Goal: Task Accomplishment & Management: Use online tool/utility

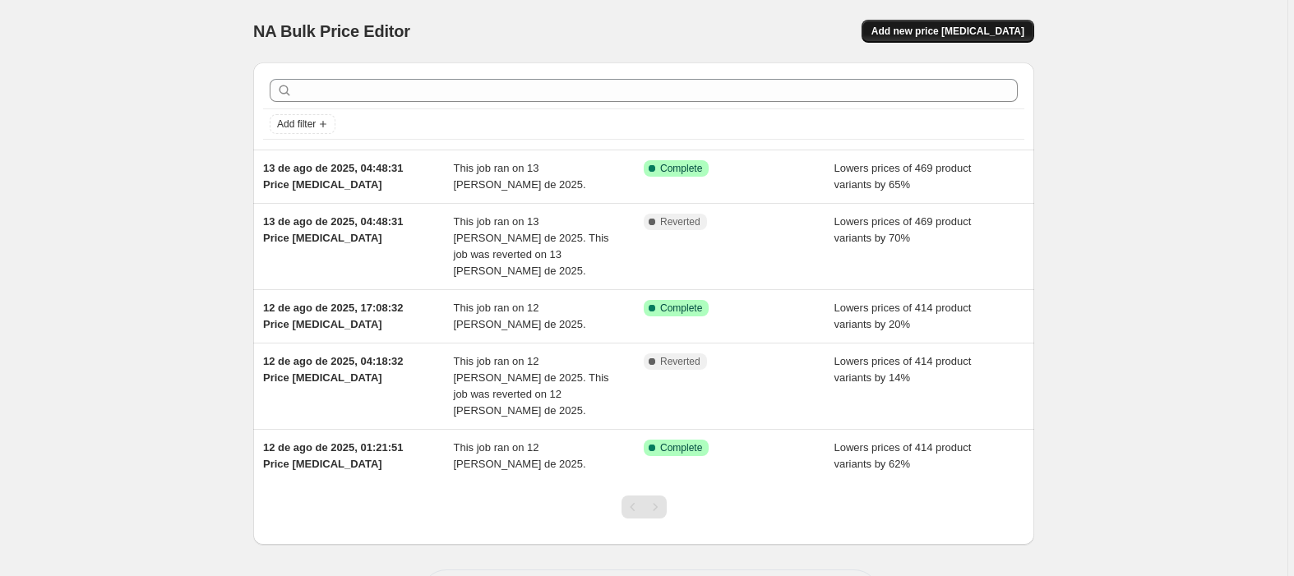
click at [978, 36] on span "Add new price [MEDICAL_DATA]" at bounding box center [947, 31] width 153 height 13
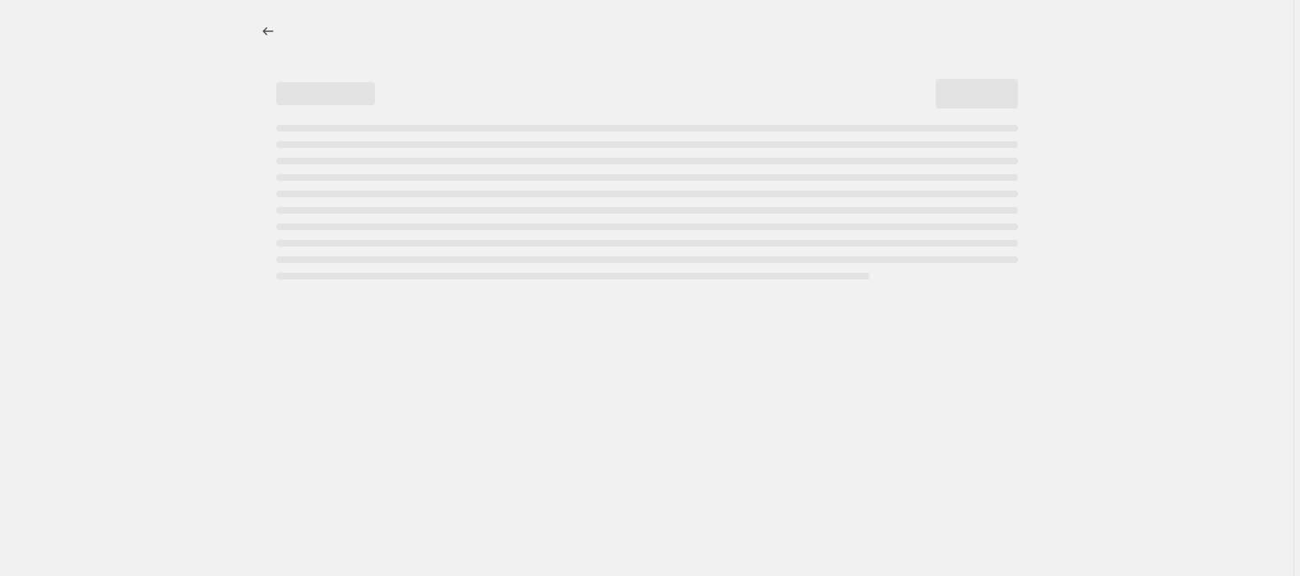
select select "percentage"
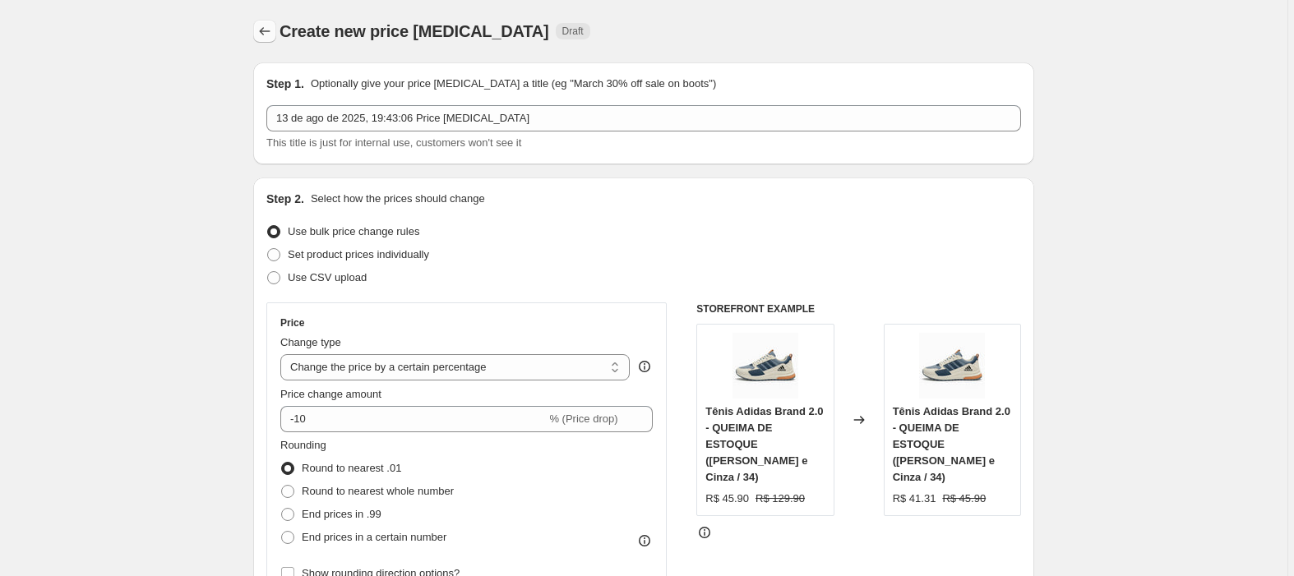
click at [258, 28] on icon "Price change jobs" at bounding box center [265, 31] width 16 height 16
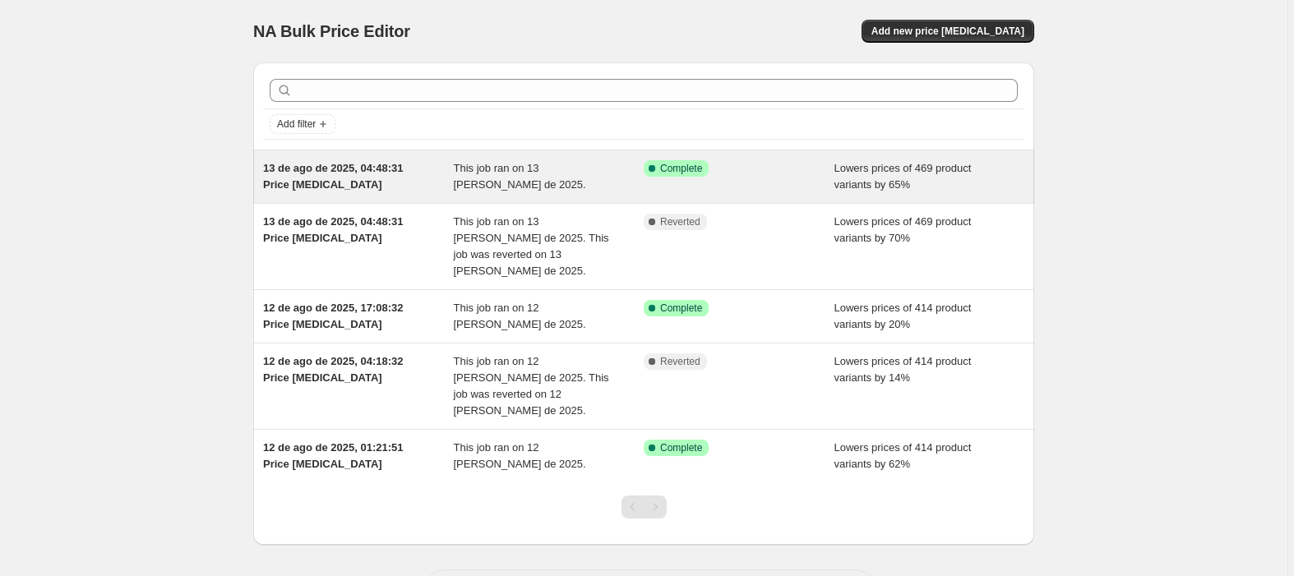
click at [668, 164] on span "Complete" at bounding box center [681, 168] width 42 height 13
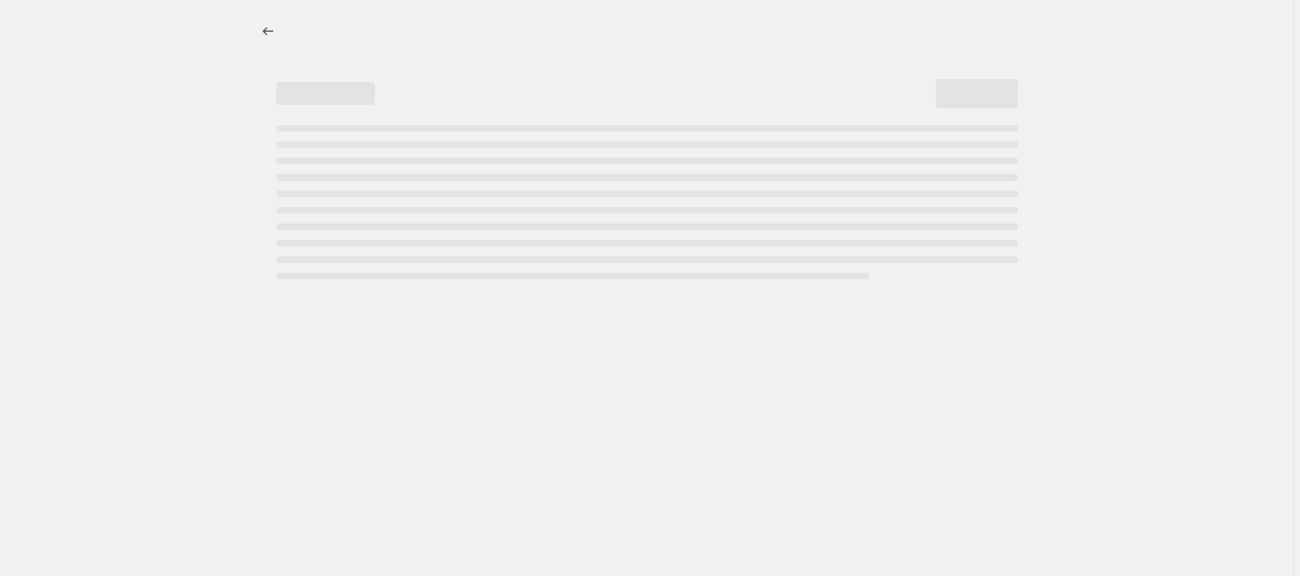
select select "percentage"
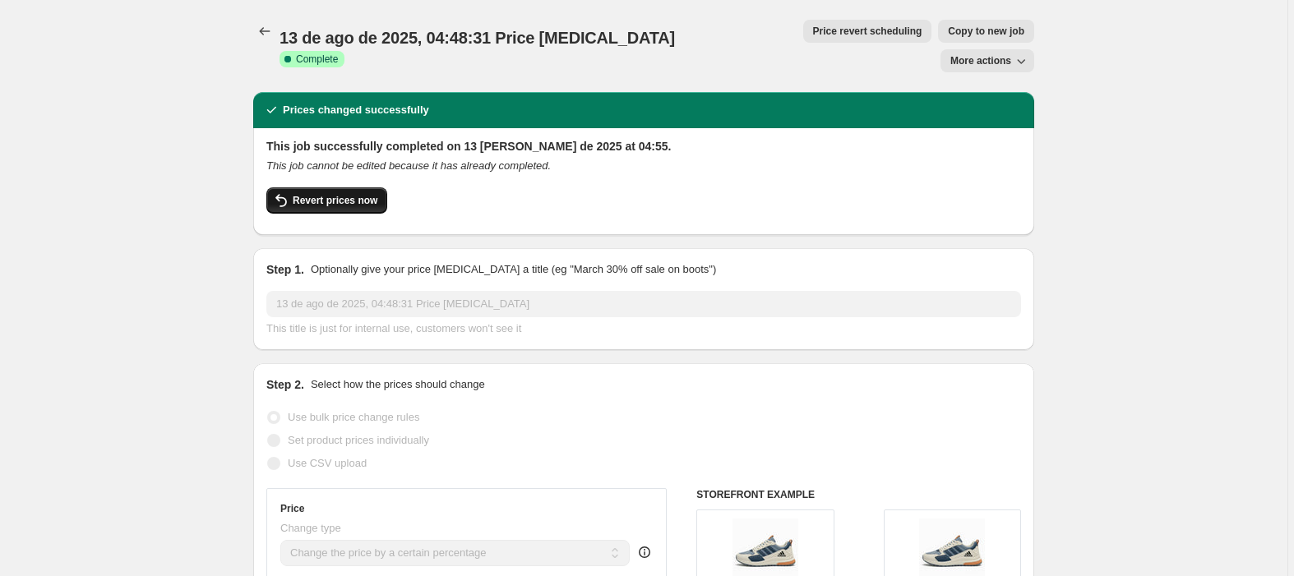
click at [345, 194] on span "Revert prices now" at bounding box center [335, 200] width 85 height 13
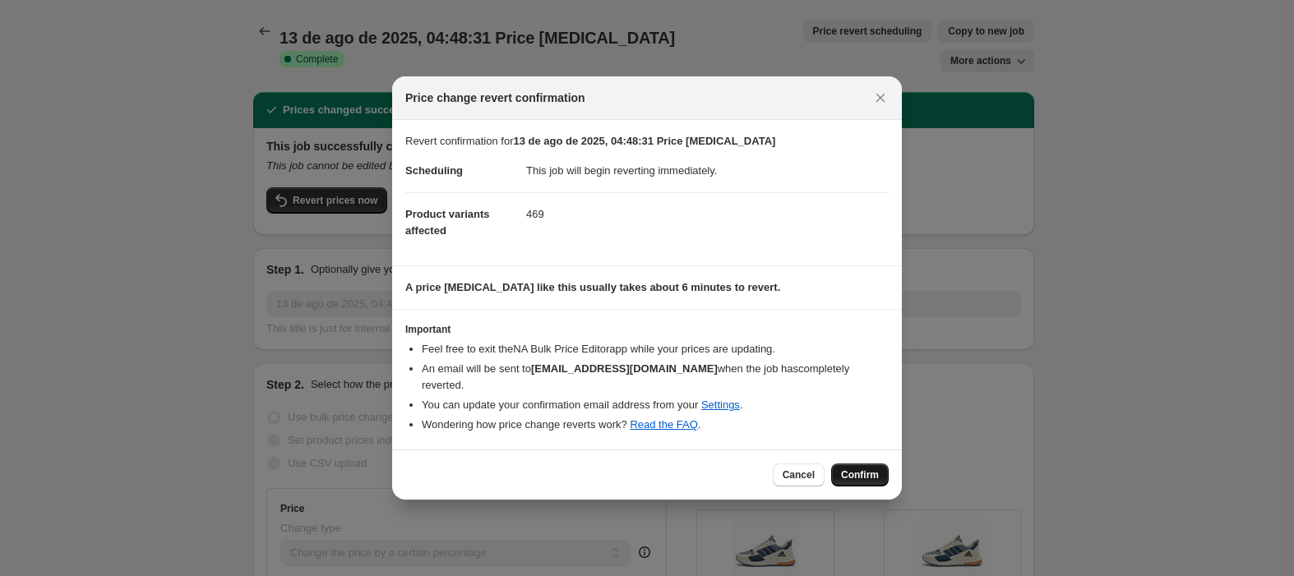
click at [868, 469] on span "Confirm" at bounding box center [860, 475] width 38 height 13
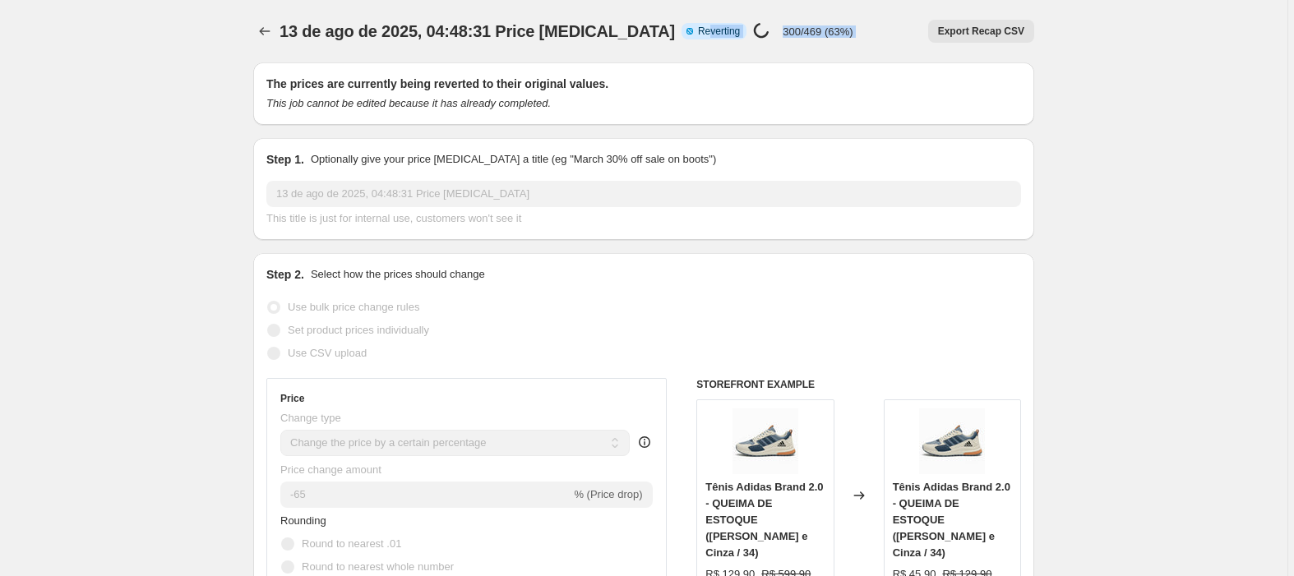
drag, startPoint x: 804, startPoint y: 30, endPoint x: 626, endPoint y: 8, distance: 178.9
click at [656, 13] on div "13 de ago de 2025, 04:48:31 Price [MEDICAL_DATA]. This page is ready 13 de ago …" at bounding box center [643, 31] width 781 height 62
click at [824, 4] on div "13 de ago de 2025, 04:48:31 Price [MEDICAL_DATA]. This page is ready 13 de ago …" at bounding box center [643, 31] width 781 height 62
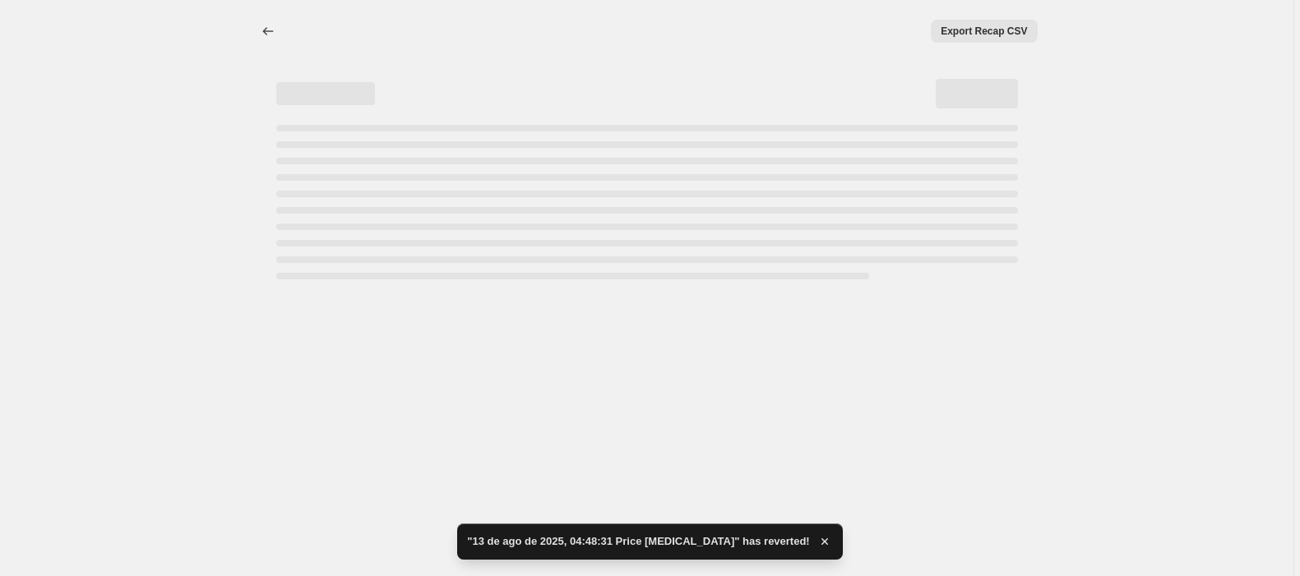
select select "percentage"
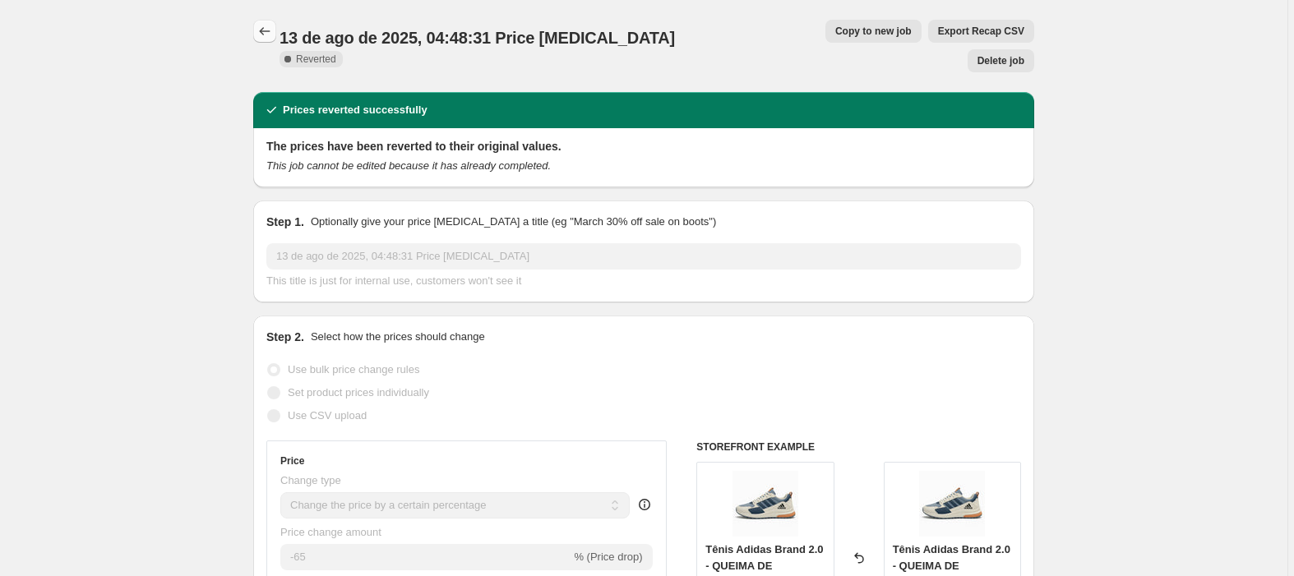
click at [261, 33] on icon "Price change jobs" at bounding box center [265, 31] width 16 height 16
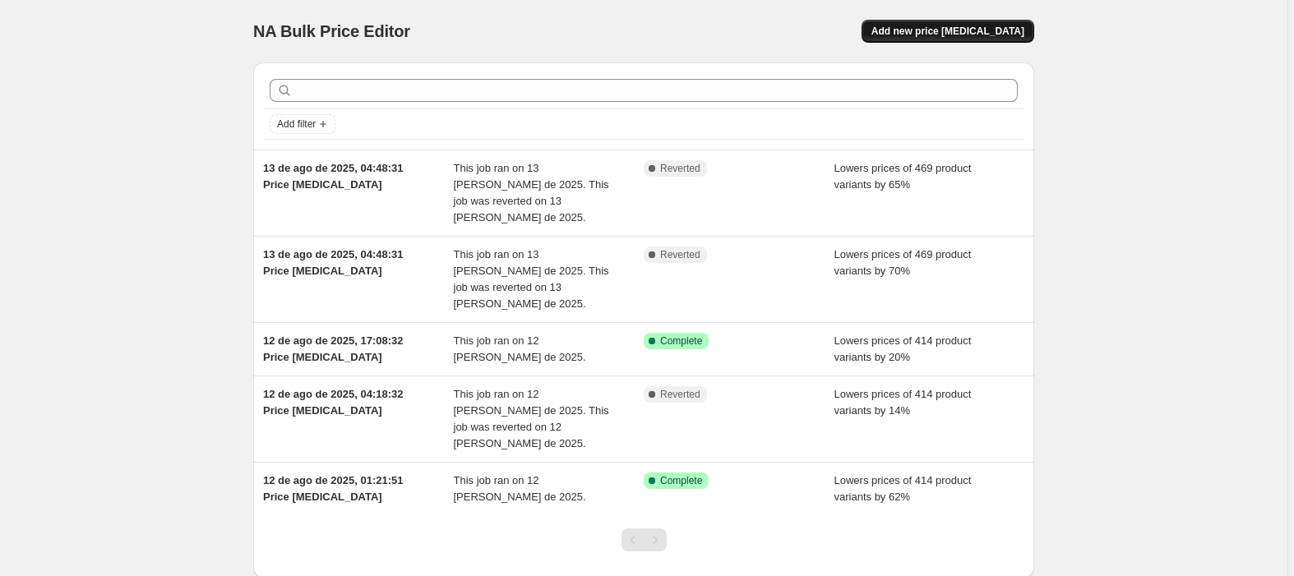
click at [945, 30] on span "Add new price [MEDICAL_DATA]" at bounding box center [947, 31] width 153 height 13
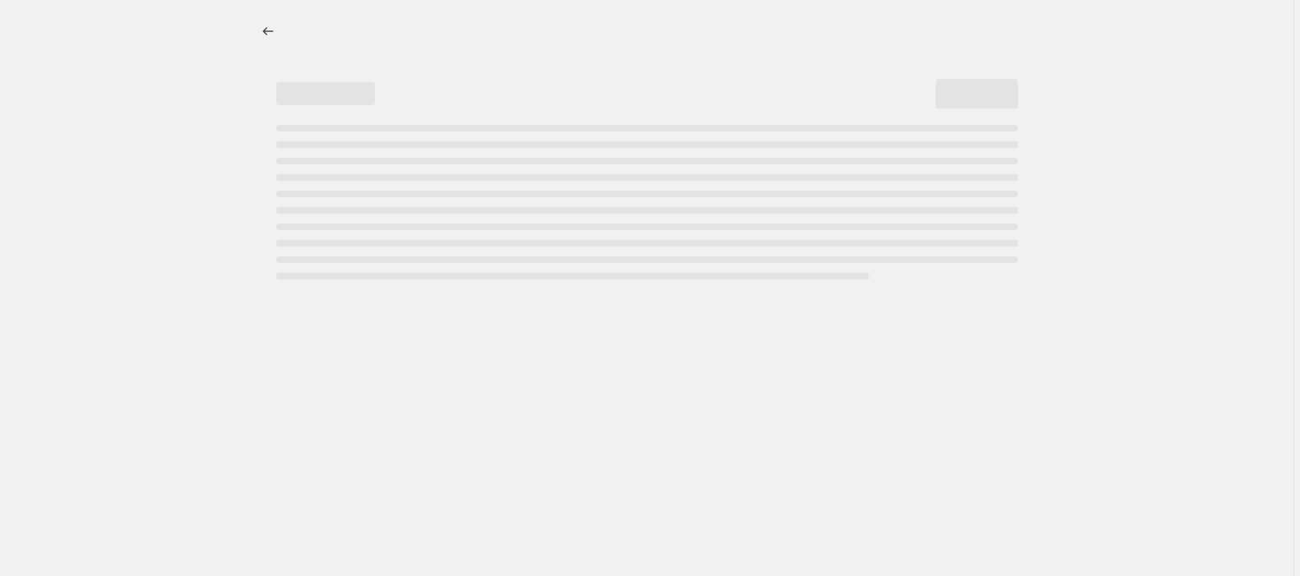
select select "percentage"
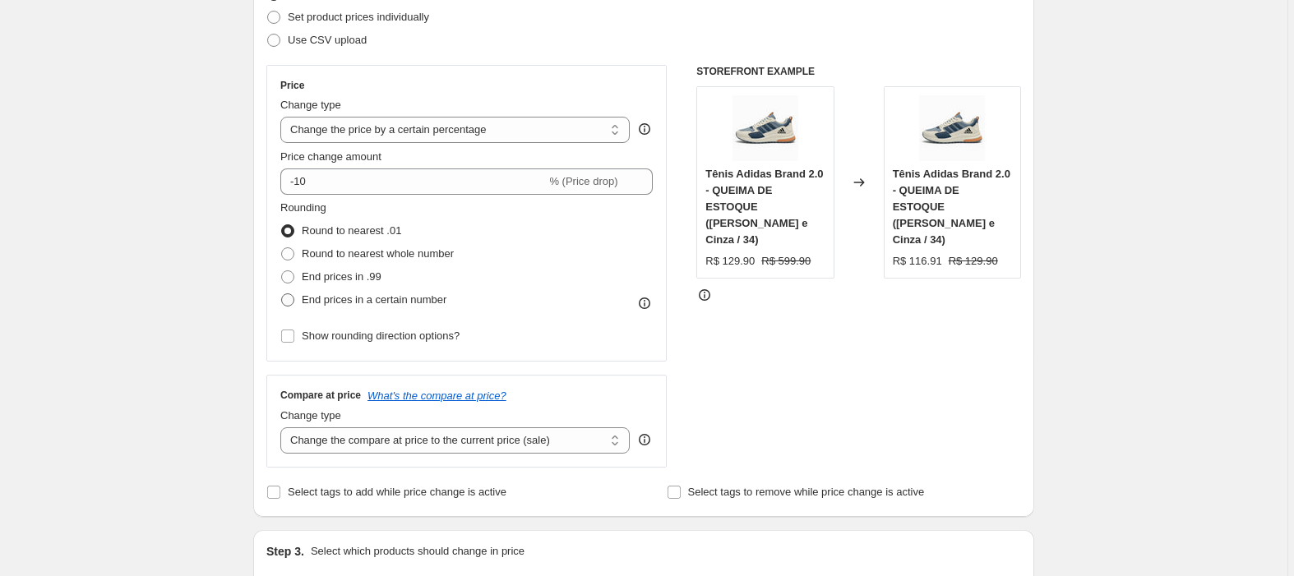
scroll to position [109, 0]
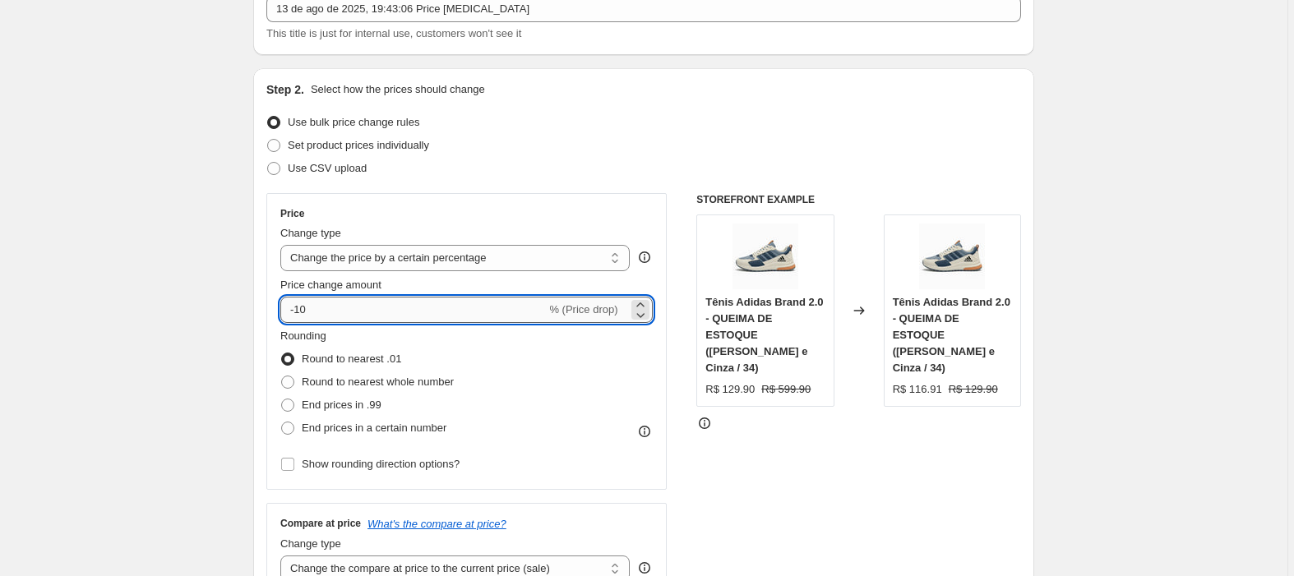
click at [322, 311] on input "-10" at bounding box center [413, 310] width 266 height 26
type input "-1"
type input "-75"
click at [504, 195] on div "Price Change type Change the price to a certain amount Change the price by a ce…" at bounding box center [466, 341] width 400 height 297
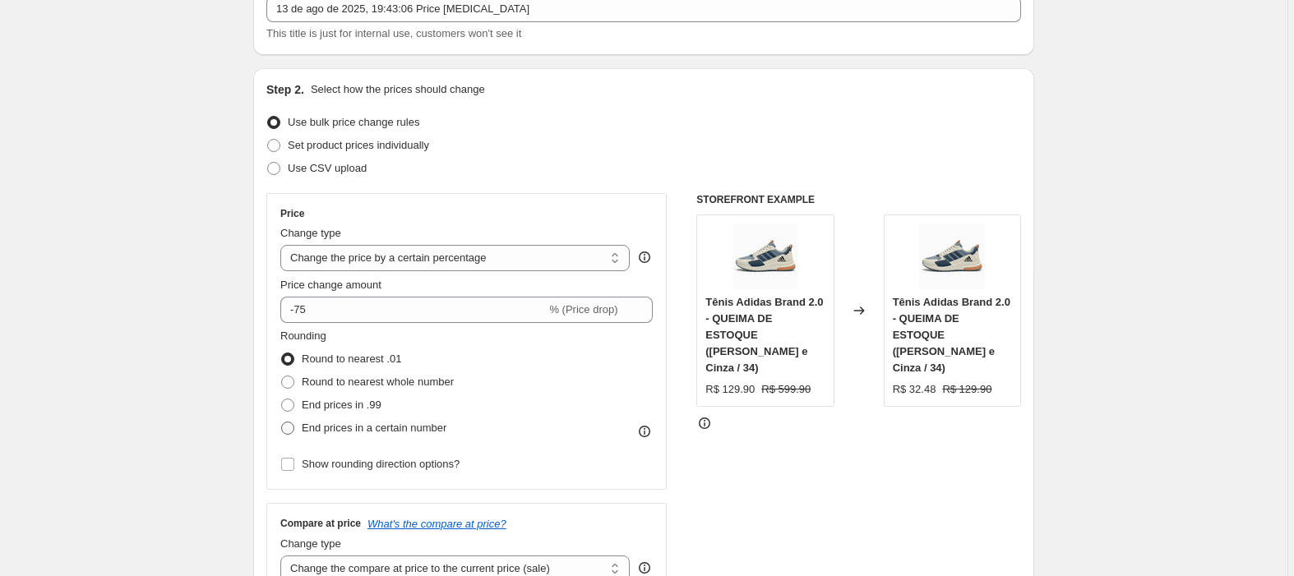
click at [294, 431] on span at bounding box center [287, 428] width 13 height 13
click at [282, 423] on input "End prices in a certain number" at bounding box center [281, 422] width 1 height 1
radio input "true"
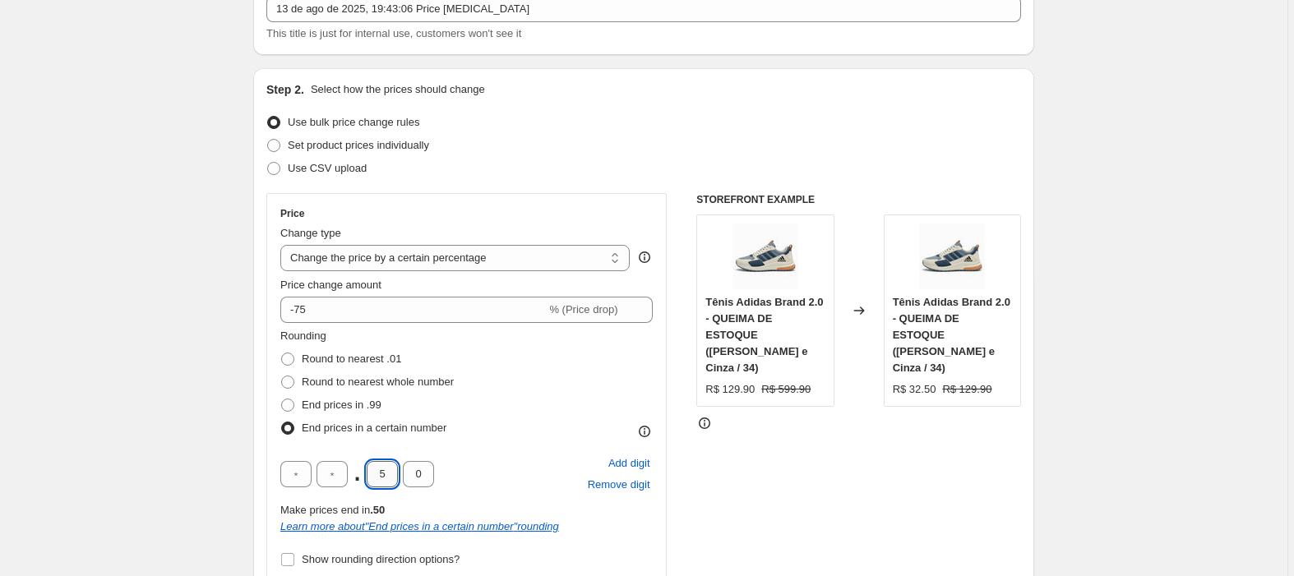
click at [393, 471] on input "5" at bounding box center [382, 474] width 31 height 26
type input "9"
click at [871, 447] on div "STOREFRONT EXAMPLE Tênis Adidas Brand 2.0 - QUEIMA DE ESTOQUE ([PERSON_NAME] e …" at bounding box center [858, 442] width 325 height 498
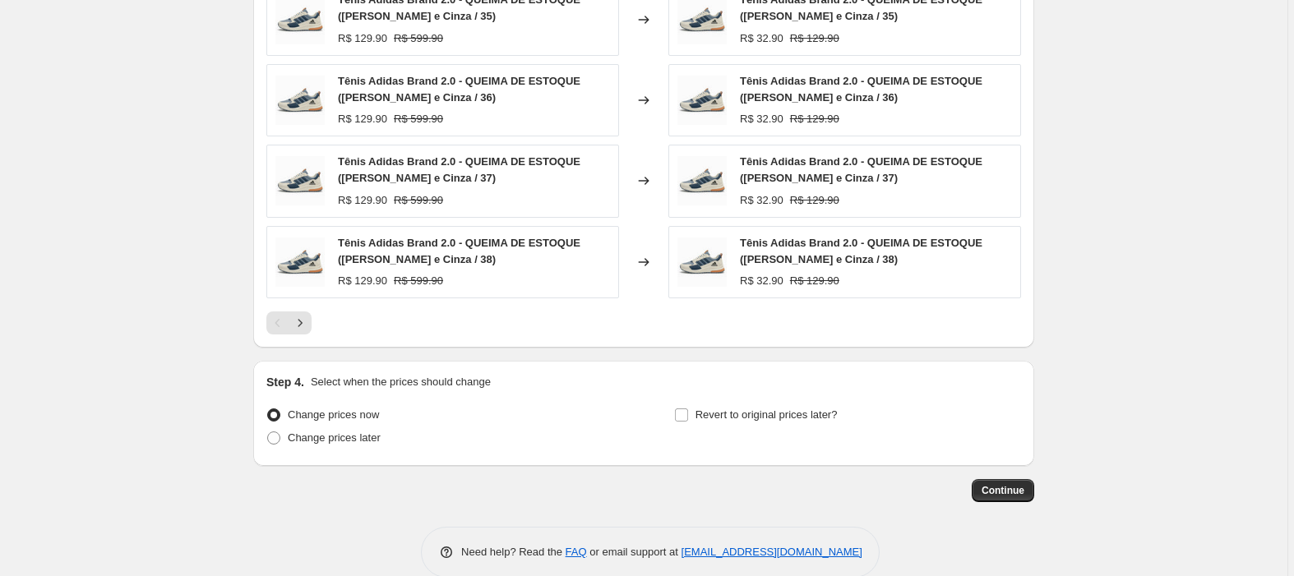
scroll to position [1194, 0]
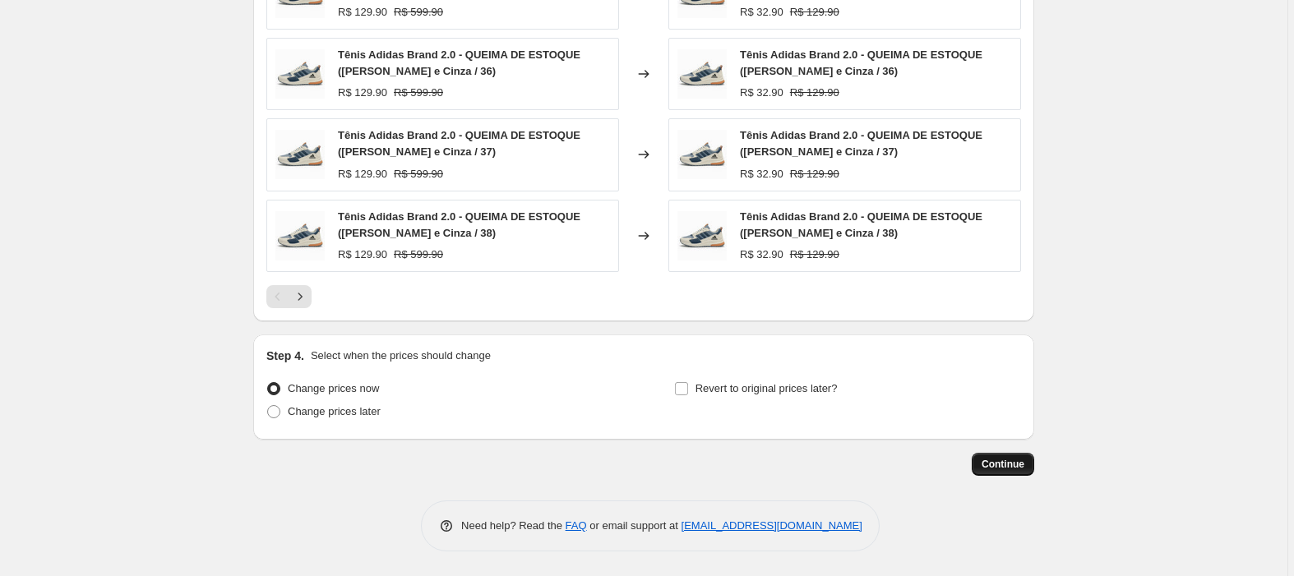
click at [1008, 462] on span "Continue" at bounding box center [1003, 464] width 43 height 13
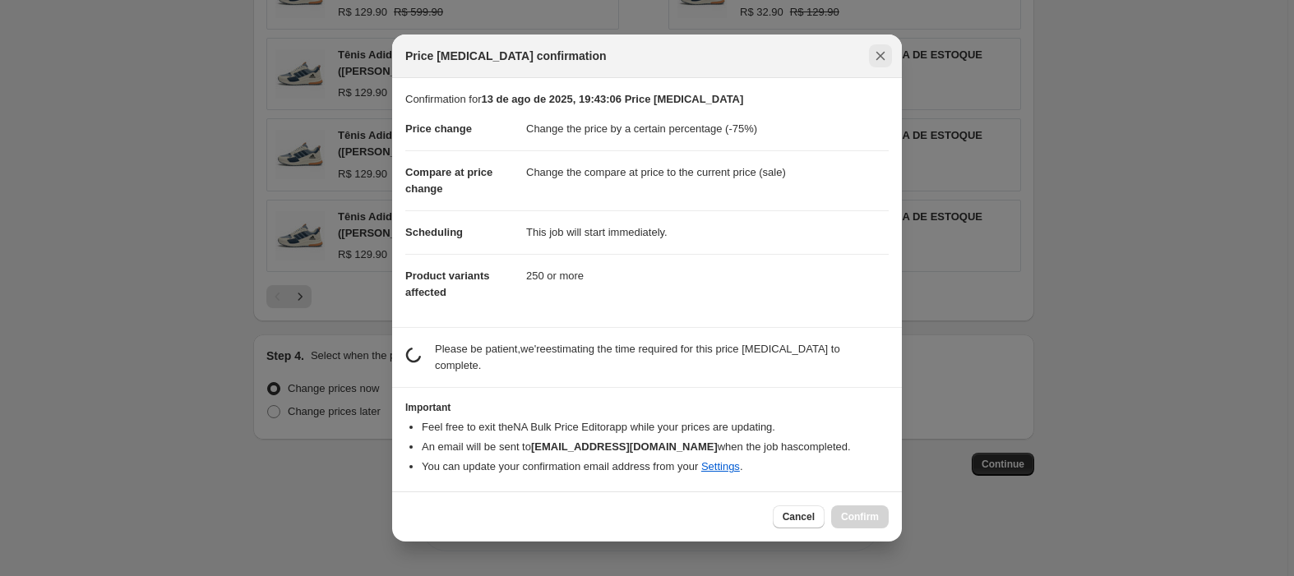
click at [883, 53] on icon "Close" at bounding box center [880, 56] width 16 height 16
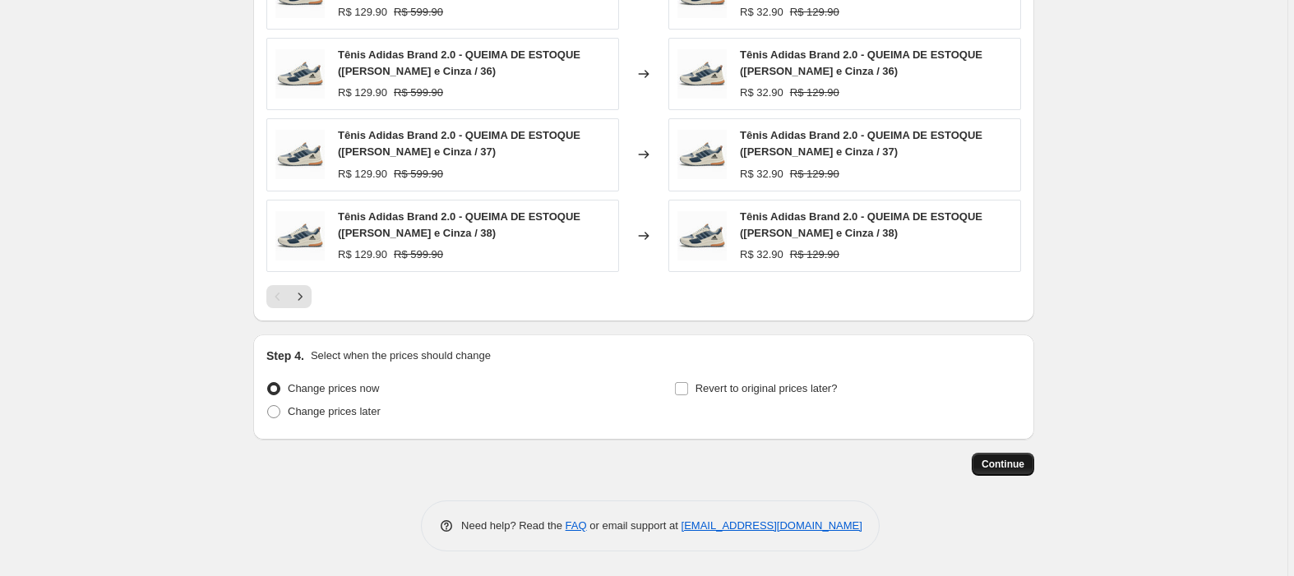
click at [1003, 465] on span "Continue" at bounding box center [1003, 464] width 43 height 13
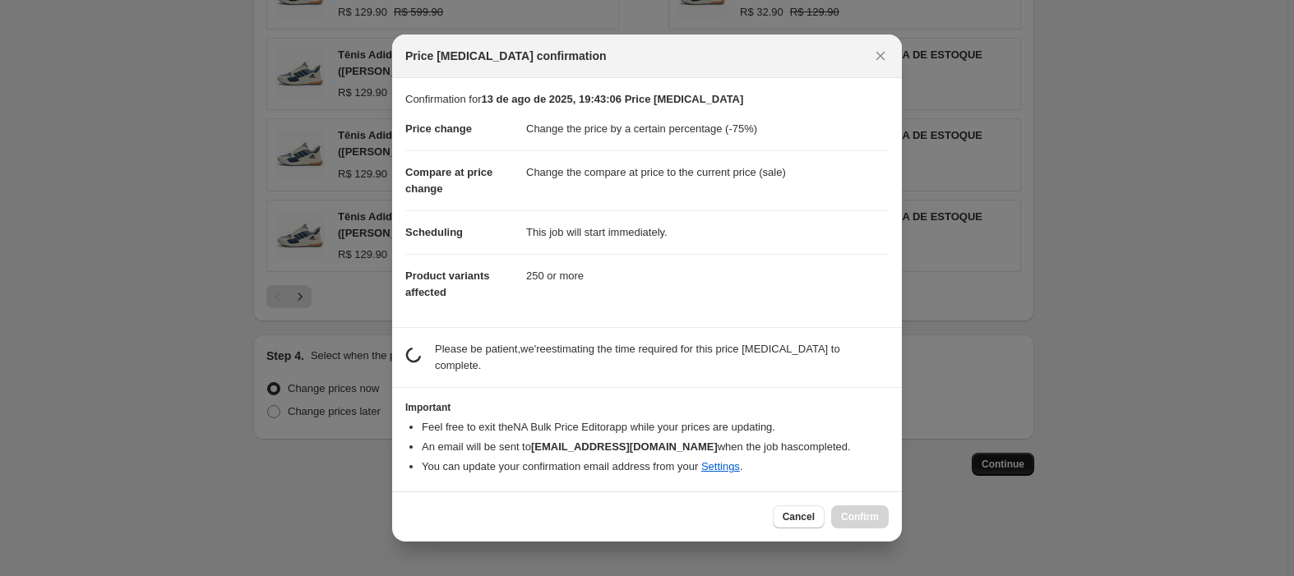
scroll to position [0, 0]
click at [577, 441] on b "[EMAIL_ADDRESS][DOMAIN_NAME]" at bounding box center [624, 447] width 187 height 12
click at [459, 357] on p "Please be patient, we're estimating the time required for this price [MEDICAL_D…" at bounding box center [662, 357] width 454 height 33
click at [882, 53] on icon "Close" at bounding box center [880, 56] width 16 height 16
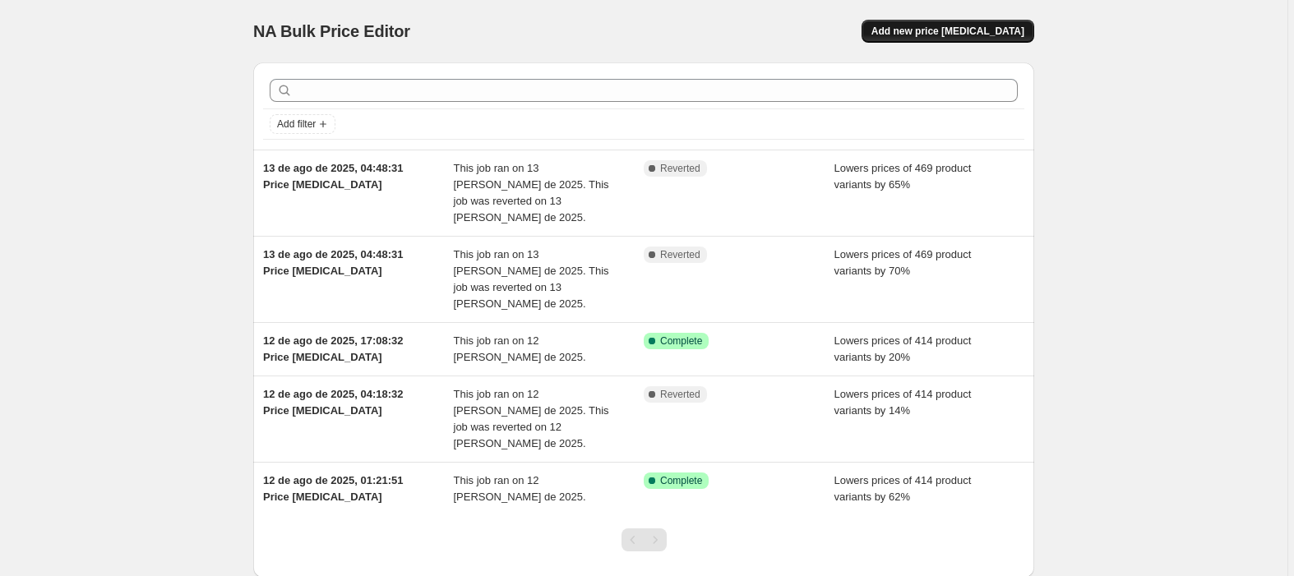
click at [990, 23] on button "Add new price [MEDICAL_DATA]" at bounding box center [948, 31] width 173 height 23
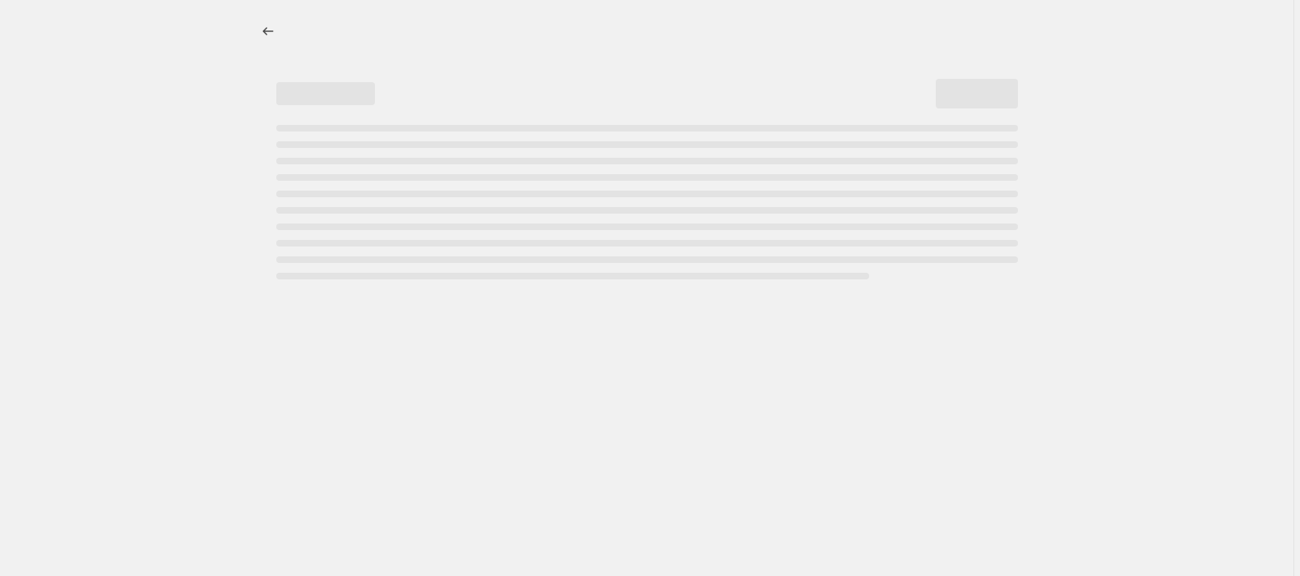
select select "percentage"
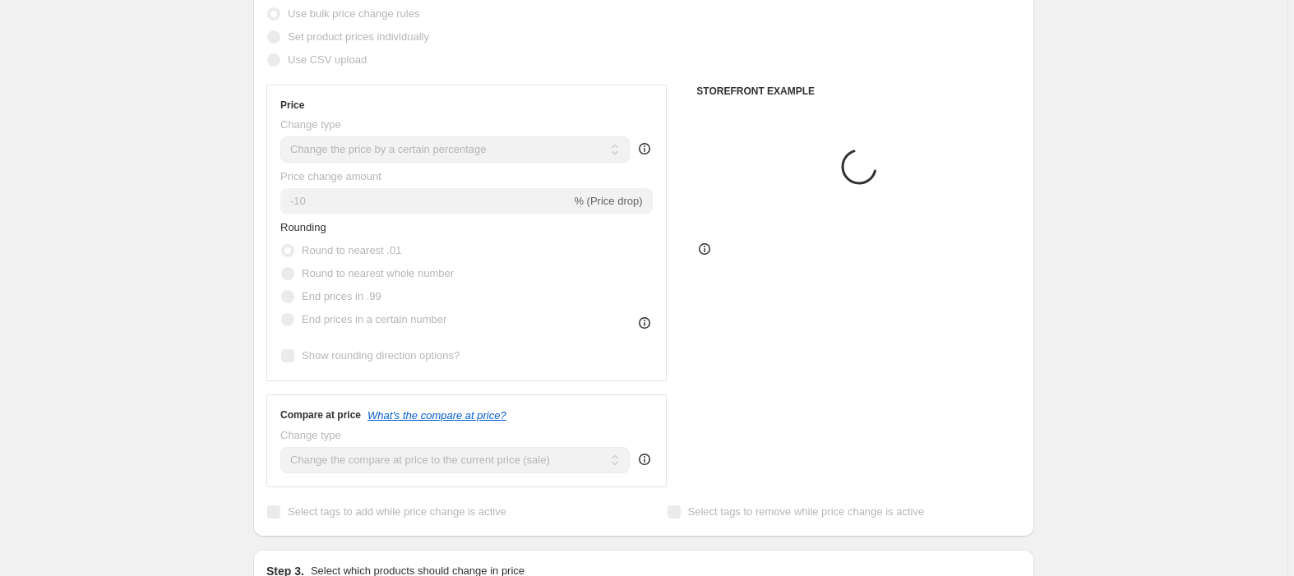
scroll to position [219, 0]
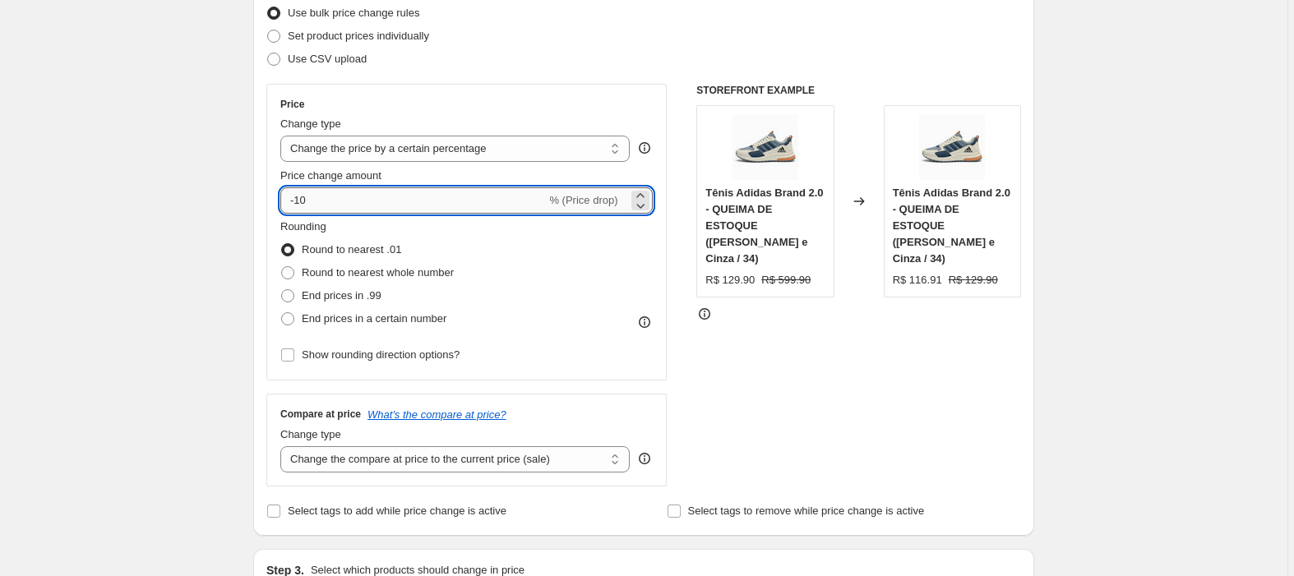
click at [339, 204] on input "-10" at bounding box center [413, 200] width 266 height 26
type input "-1"
type input "-74"
click at [311, 321] on span "End prices in a certain number" at bounding box center [374, 318] width 145 height 12
click at [282, 313] on input "End prices in a certain number" at bounding box center [281, 312] width 1 height 1
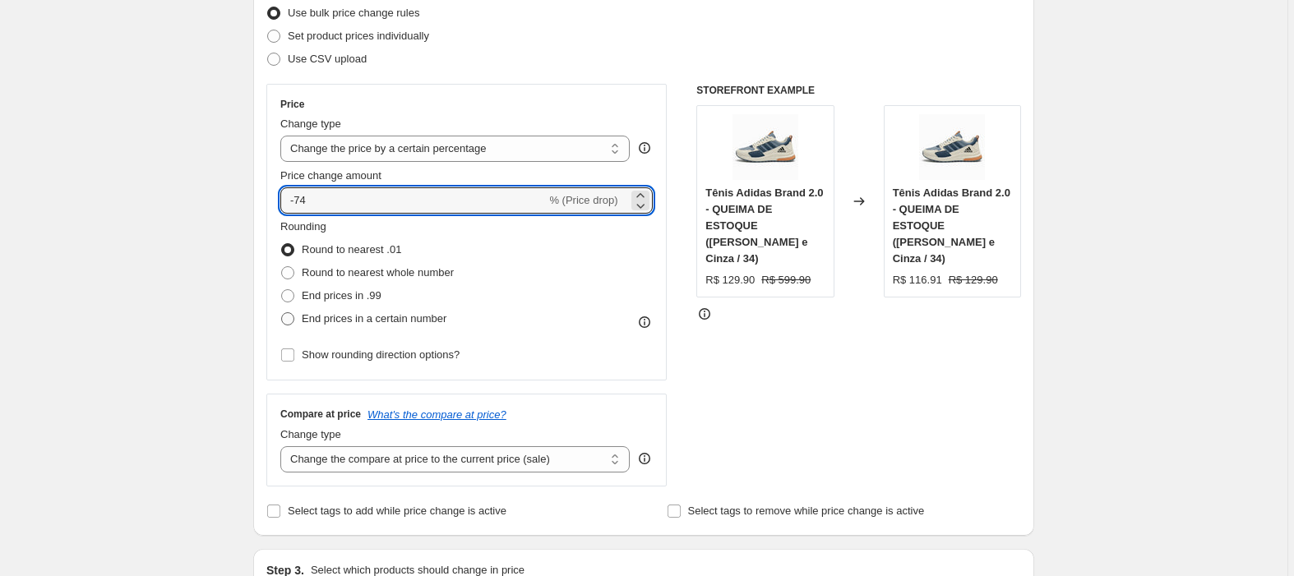
radio input "true"
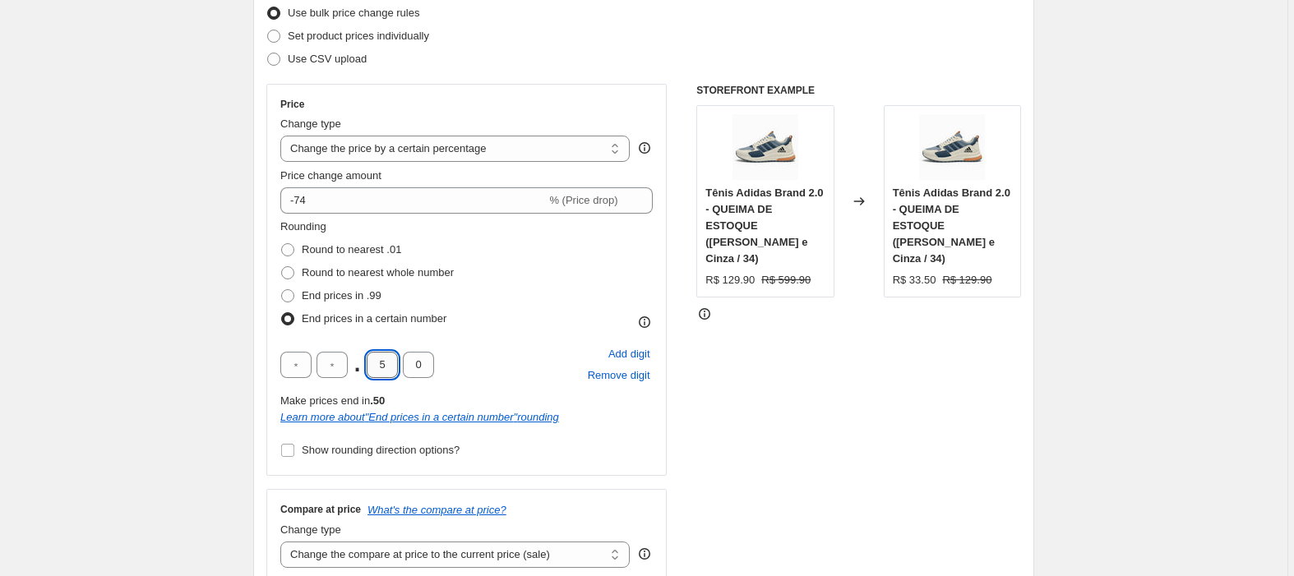
click at [388, 370] on input "5" at bounding box center [382, 365] width 31 height 26
type input "9"
click at [761, 323] on div "STOREFRONT EXAMPLE Tênis Adidas Brand 2.0 - QUEIMA DE ESTOQUE (Branco e Cinza /…" at bounding box center [858, 333] width 325 height 498
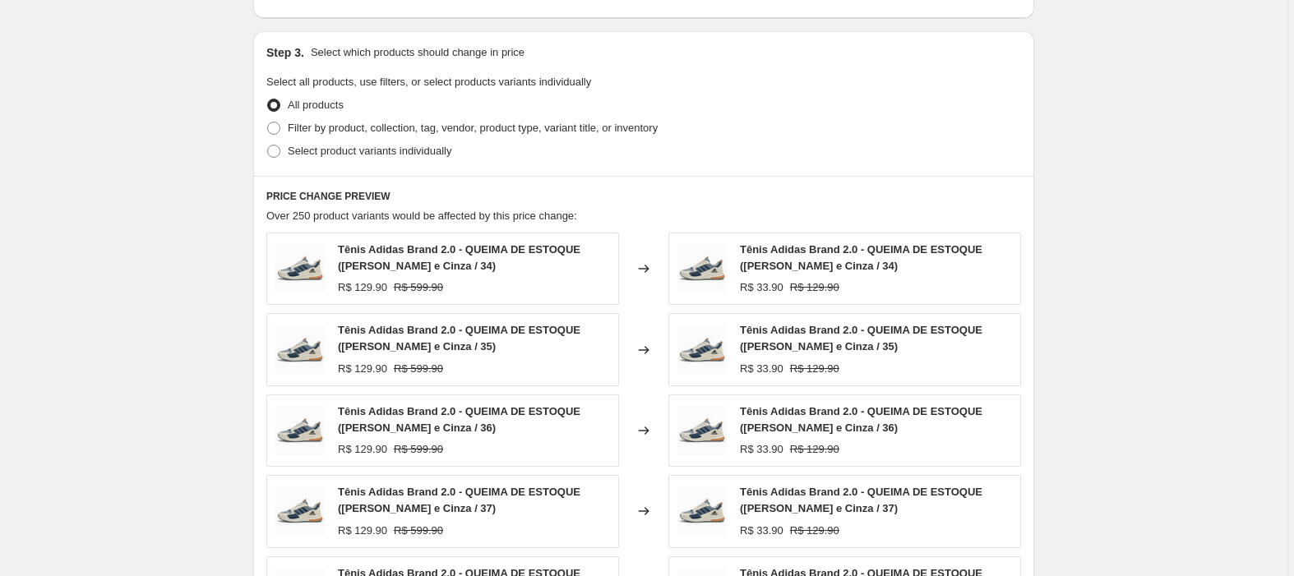
scroll to position [1194, 0]
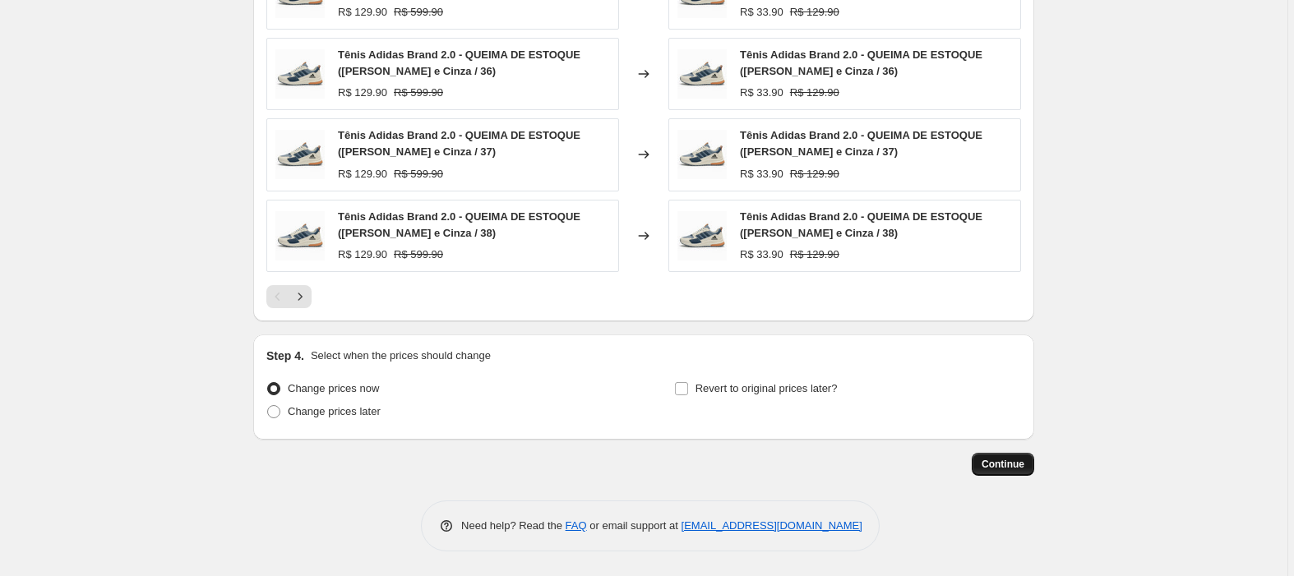
click at [997, 464] on span "Continue" at bounding box center [1003, 464] width 43 height 13
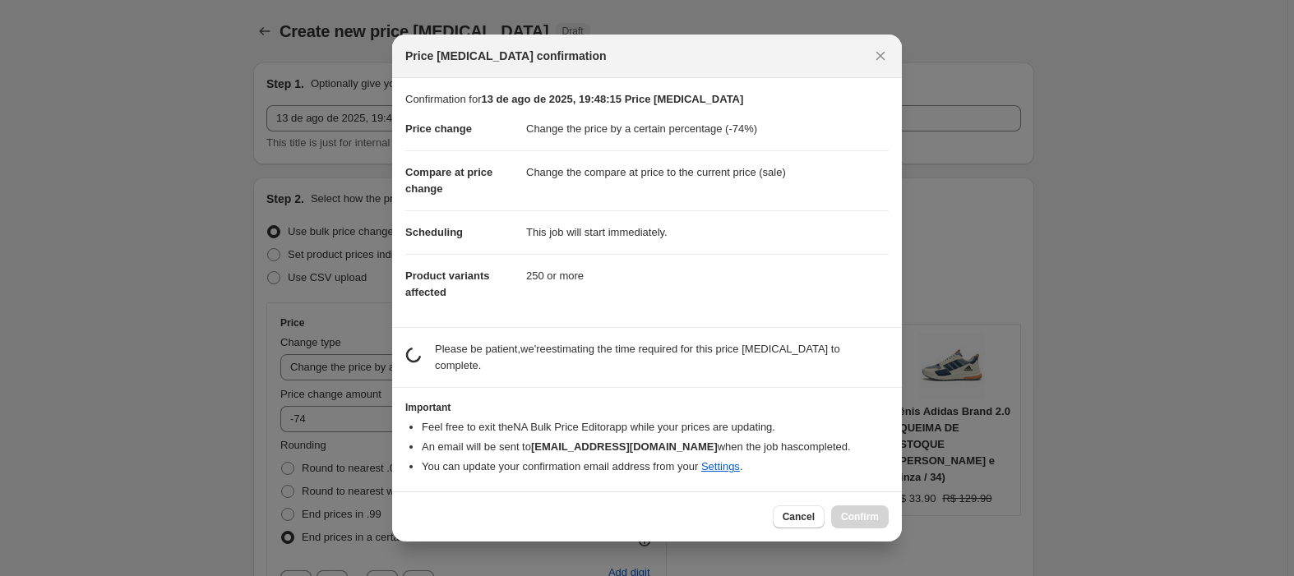
scroll to position [0, 0]
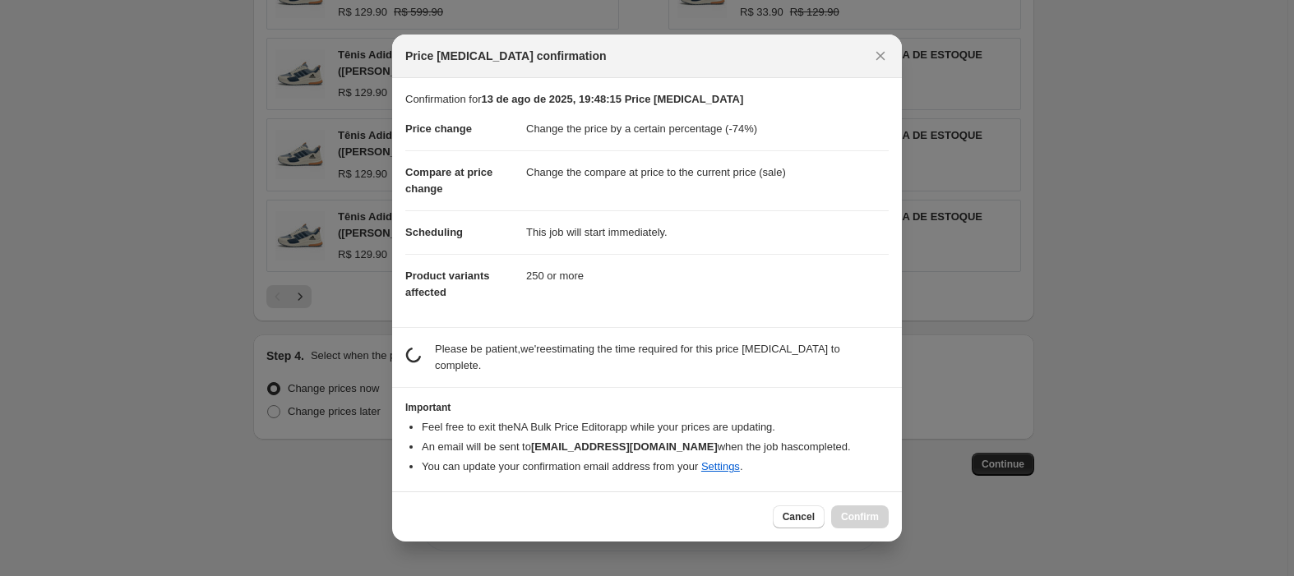
click at [806, 363] on p "Please be patient, we're estimating the time required for this price [MEDICAL_D…" at bounding box center [662, 357] width 454 height 33
click at [584, 363] on p "Please be patient, we're estimating the time required for this price [MEDICAL_D…" at bounding box center [662, 357] width 454 height 33
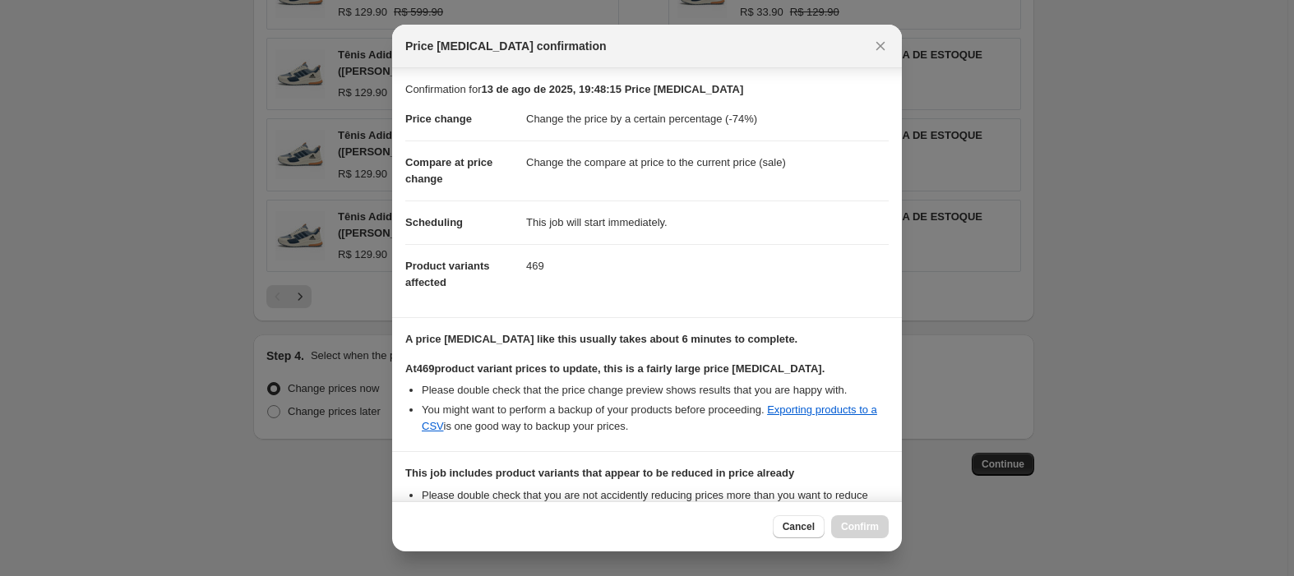
scroll to position [208, 0]
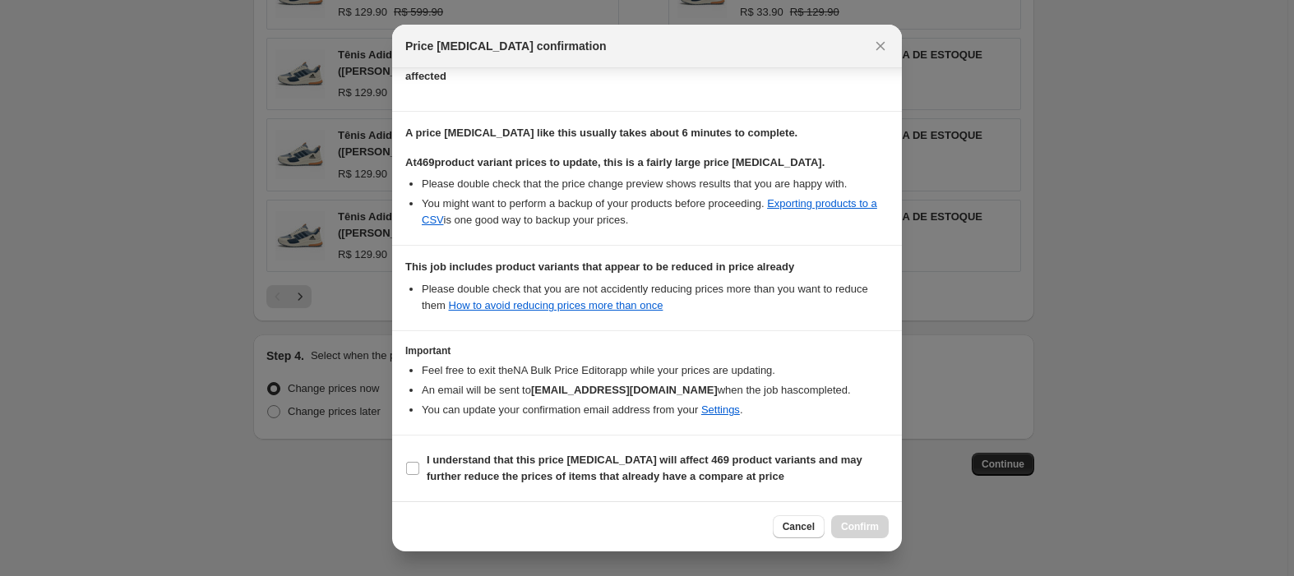
click at [403, 465] on section "I understand that this price change job will affect 469 product variants and ma…" at bounding box center [647, 469] width 510 height 66
click at [412, 468] on input "I understand that this price change job will affect 469 product variants and ma…" at bounding box center [412, 468] width 13 height 13
checkbox input "true"
click at [862, 531] on span "Confirm" at bounding box center [860, 526] width 38 height 13
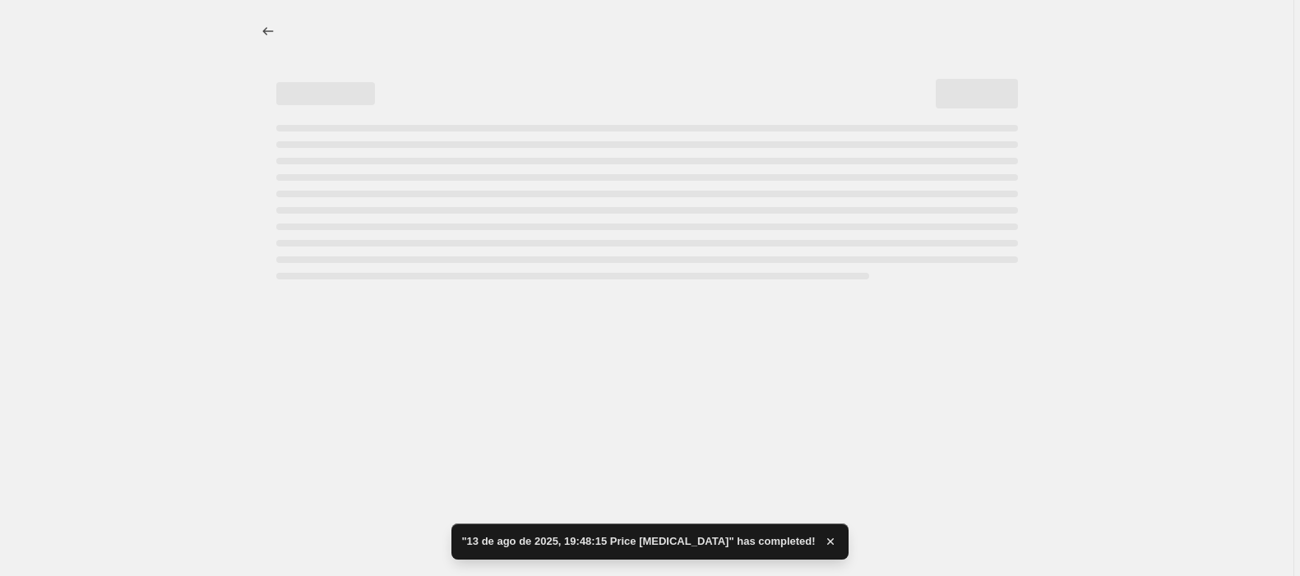
select select "percentage"
